Goal: Information Seeking & Learning: Understand process/instructions

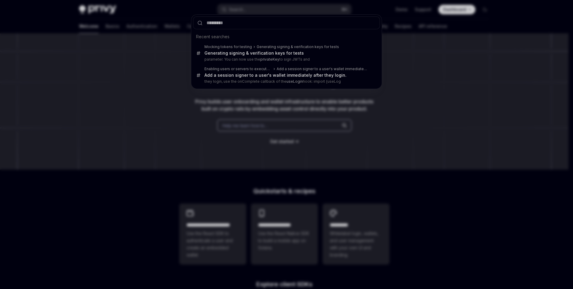
click at [418, 31] on div "Recent searches Mocking tokens for testing Generating signing & verification ke…" at bounding box center [286, 144] width 573 height 289
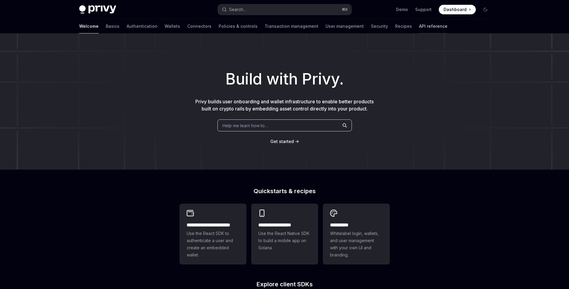
click at [419, 27] on link "API reference" at bounding box center [433, 26] width 28 height 14
type textarea "*"
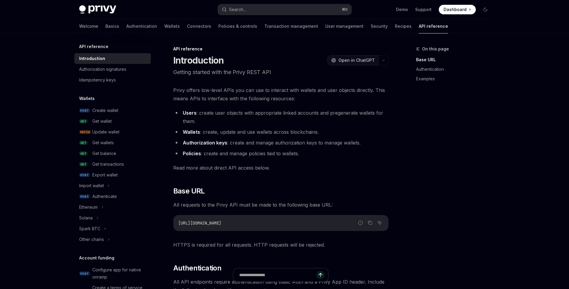
click at [353, 61] on span "Open in ChatGPT" at bounding box center [356, 60] width 36 height 6
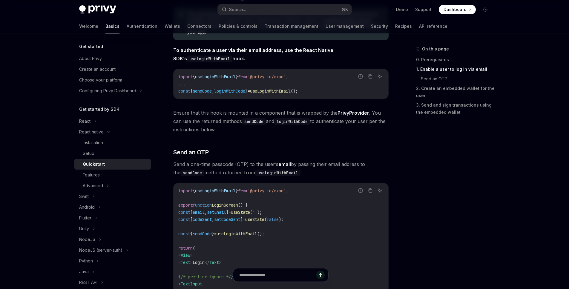
scroll to position [154, 0]
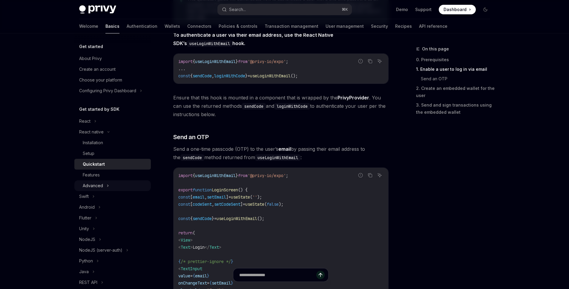
click at [108, 185] on icon at bounding box center [108, 185] width 2 height 7
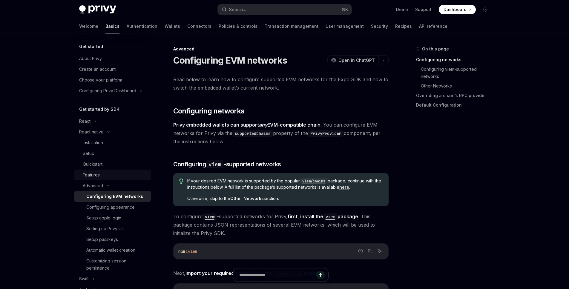
click at [103, 177] on div "Features" at bounding box center [115, 174] width 64 height 7
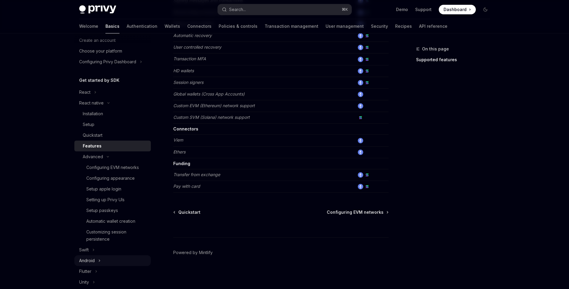
scroll to position [81, 0]
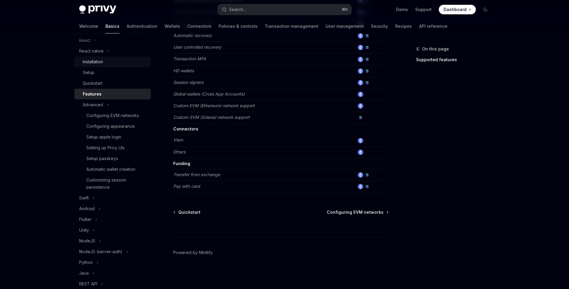
click at [103, 60] on div "Installation" at bounding box center [93, 61] width 20 height 7
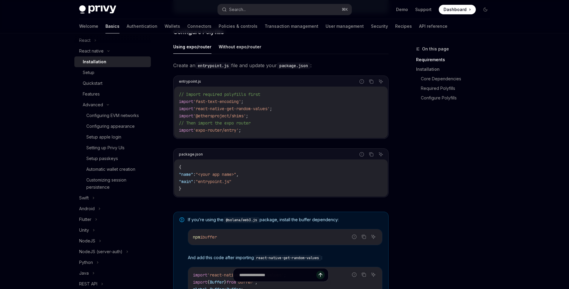
scroll to position [422, 0]
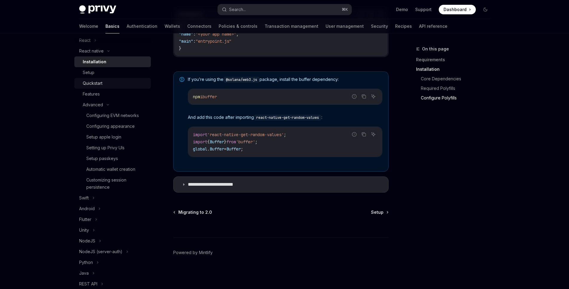
click at [110, 85] on div "Quickstart" at bounding box center [115, 83] width 64 height 7
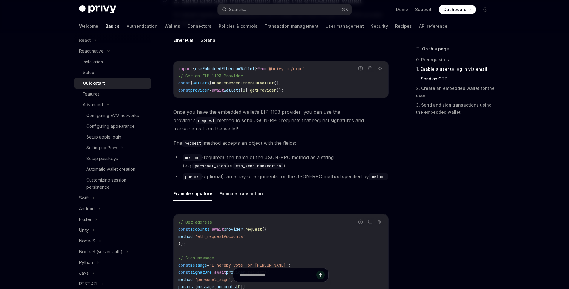
scroll to position [522, 0]
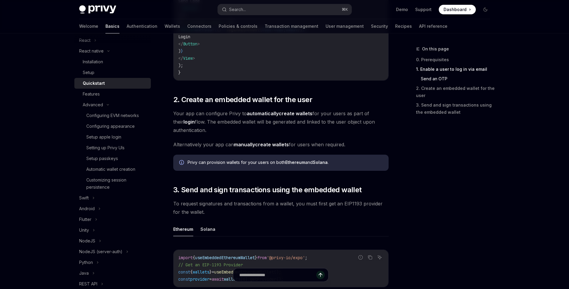
click at [442, 161] on div "On this page 0. Prerequisites 1. Enable a user to log in via email Send an OTP …" at bounding box center [449, 167] width 91 height 244
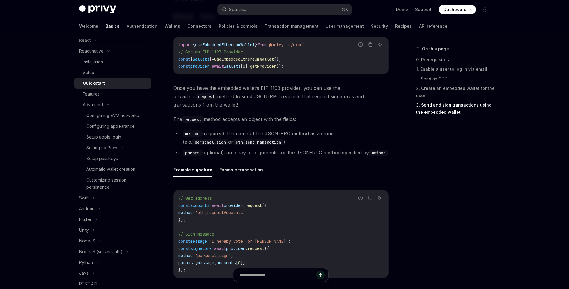
scroll to position [818, 0]
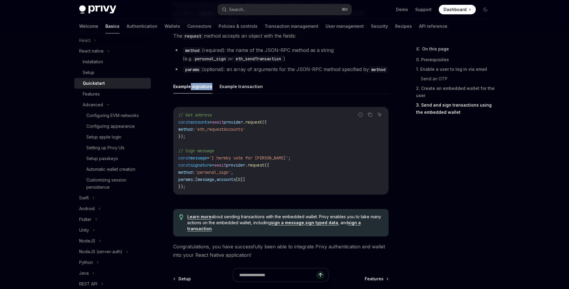
drag, startPoint x: 211, startPoint y: 87, endPoint x: 190, endPoint y: 87, distance: 20.3
click at [190, 87] on ul "Example signature Example transaction" at bounding box center [280, 86] width 215 height 14
copy button "signature"
click at [299, 133] on code "// Get address const accounts = await provider . request ({ method: 'eth_reques…" at bounding box center [280, 150] width 205 height 79
click at [240, 85] on button "Example transaction" at bounding box center [240, 86] width 43 height 14
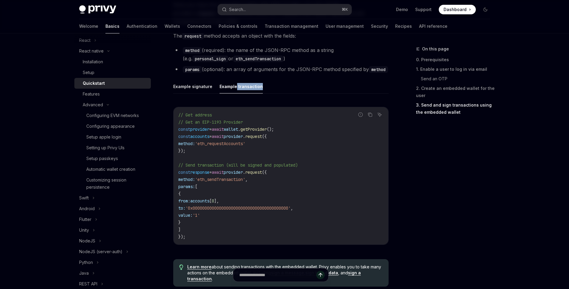
drag, startPoint x: 265, startPoint y: 87, endPoint x: 235, endPoint y: 86, distance: 30.5
click at [235, 86] on ul "Example signature Example transaction" at bounding box center [280, 86] width 215 height 14
copy button "transaction"
click at [197, 85] on button "Example signature" at bounding box center [192, 86] width 39 height 14
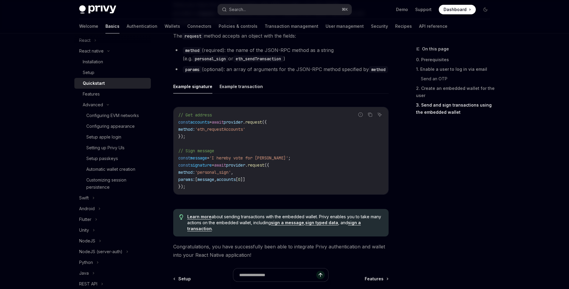
type textarea "*"
click at [369, 114] on icon "Copy the contents from the code block" at bounding box center [370, 115] width 3 height 3
click at [246, 87] on button "Example transaction" at bounding box center [240, 86] width 43 height 14
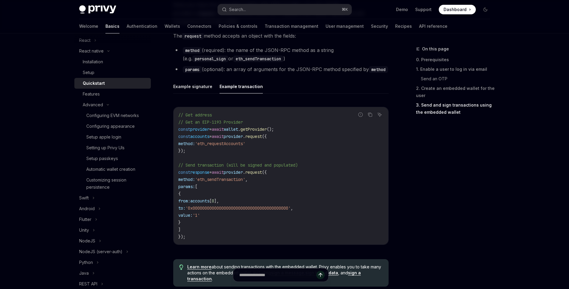
type textarea "*"
click at [254, 159] on code "// Get address // Get an EIP-1193 Provider const provider = await wallet . getP…" at bounding box center [280, 175] width 205 height 129
click at [257, 155] on code "// Get address // Get an EIP-1193 Provider const provider = await wallet . getP…" at bounding box center [280, 175] width 205 height 129
click at [370, 114] on icon "Copy the contents from the code block" at bounding box center [369, 114] width 5 height 5
click at [377, 68] on li "params (optional): an array of arguments for the JSON-RPC method specified by m…" at bounding box center [280, 69] width 215 height 8
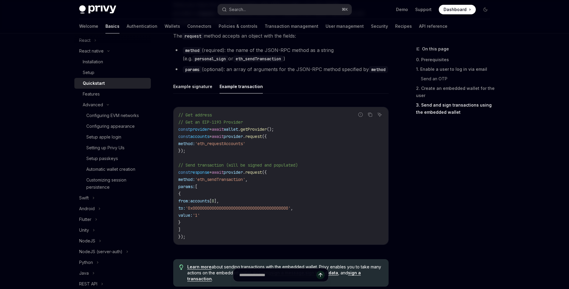
click at [275, 77] on div "Report incorrect code Copy Ask AI import { useEmbeddedEthereumWallet } from '@p…" at bounding box center [280, 100] width 215 height 307
